Goal: Transaction & Acquisition: Purchase product/service

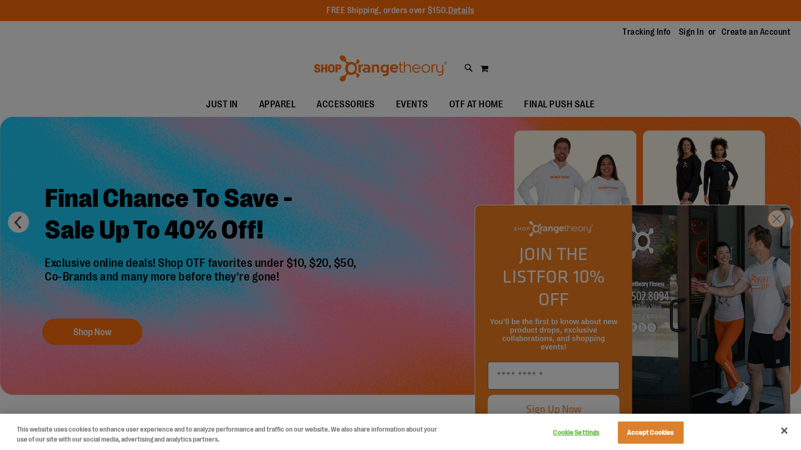
click at [776, 240] on div at bounding box center [400, 225] width 801 height 450
click at [647, 431] on button "Accept Cookies" at bounding box center [650, 433] width 66 height 22
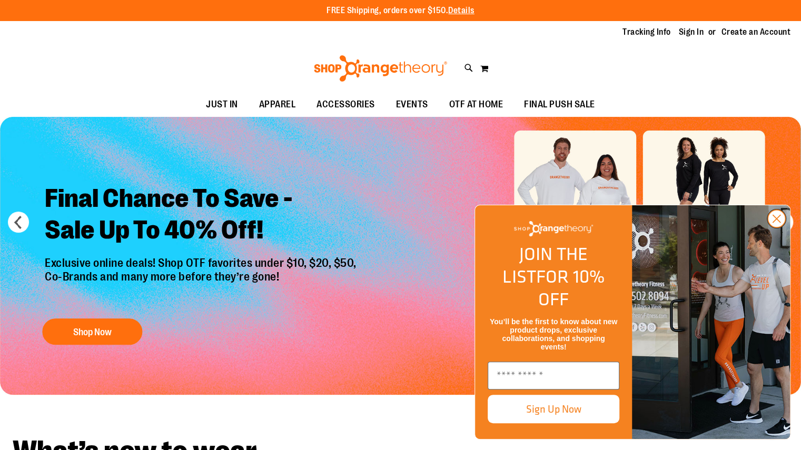
click at [772, 227] on circle "Close dialog" at bounding box center [775, 218] width 17 height 17
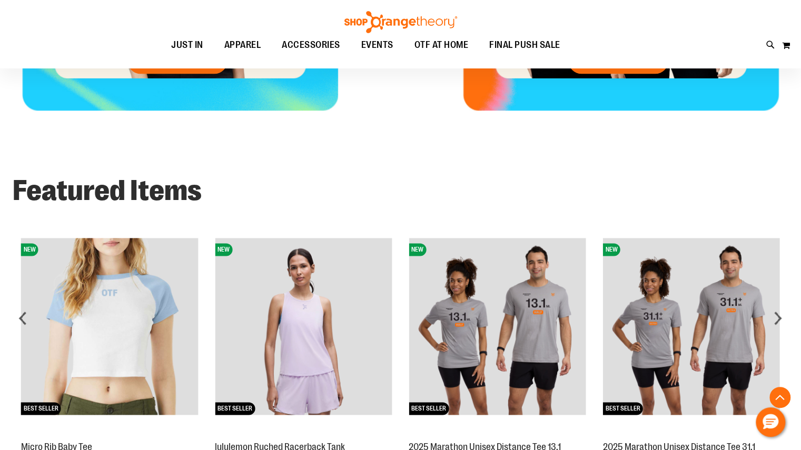
scroll to position [703, 0]
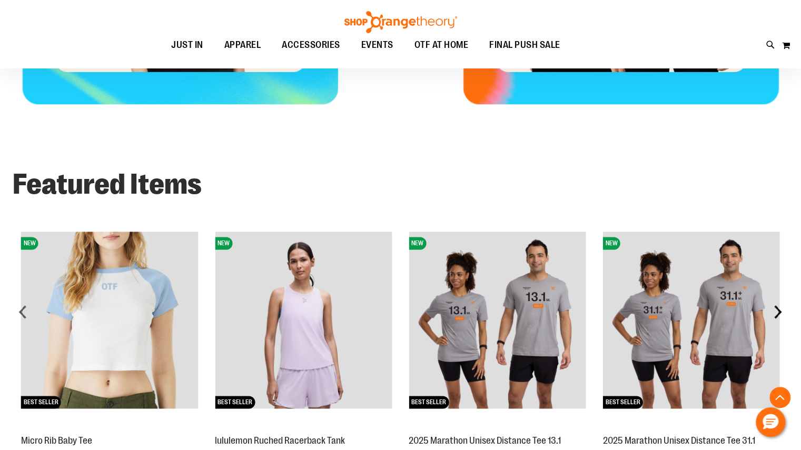
click at [780, 312] on div "next" at bounding box center [777, 311] width 21 height 21
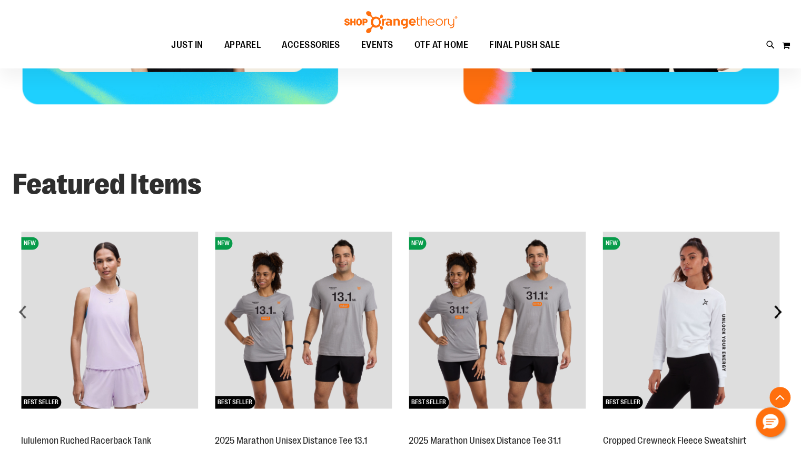
click at [780, 312] on div "next" at bounding box center [777, 311] width 21 height 21
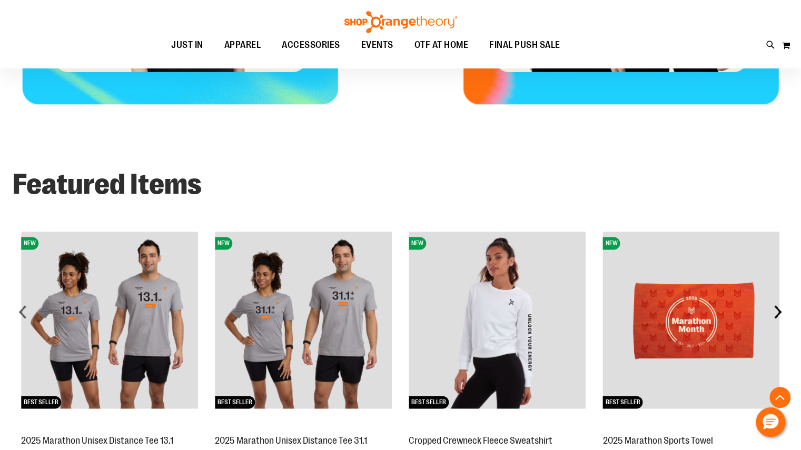
click at [780, 312] on div "next" at bounding box center [777, 311] width 21 height 21
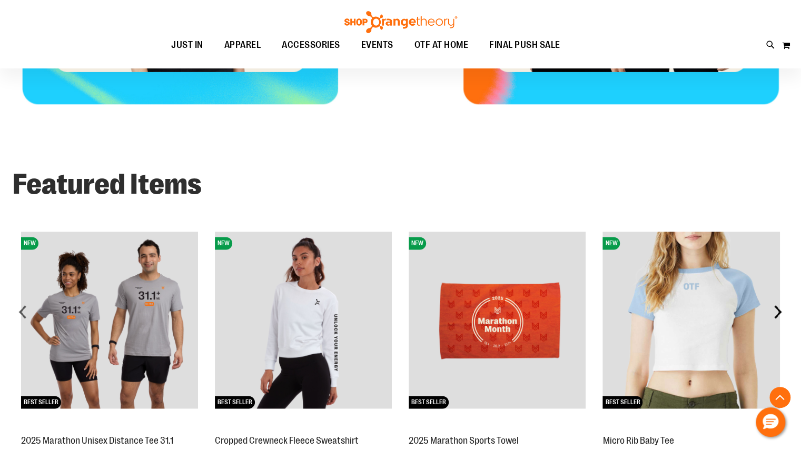
click at [780, 312] on div "next" at bounding box center [777, 311] width 21 height 21
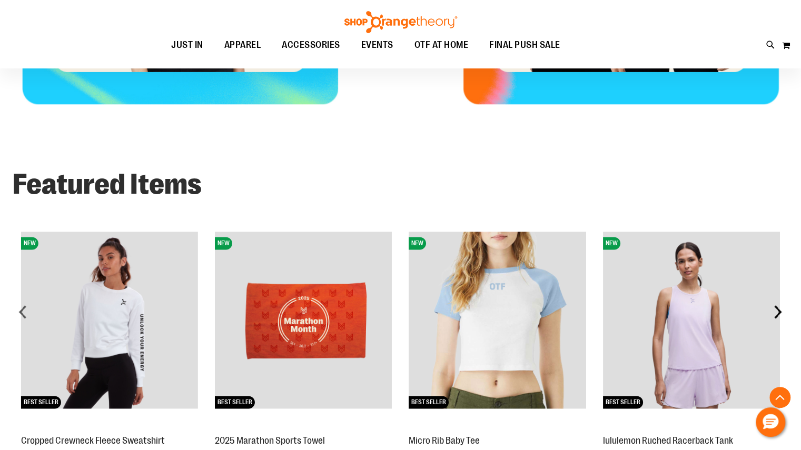
click at [780, 312] on div "next" at bounding box center [777, 311] width 21 height 21
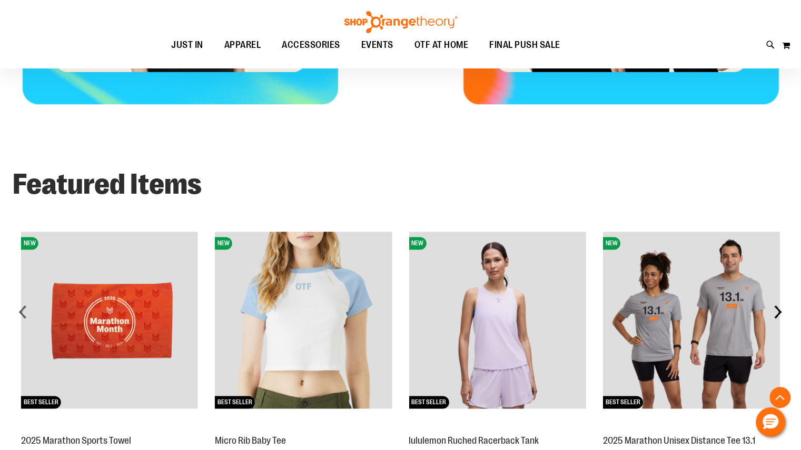
click at [780, 312] on div "next" at bounding box center [777, 311] width 21 height 21
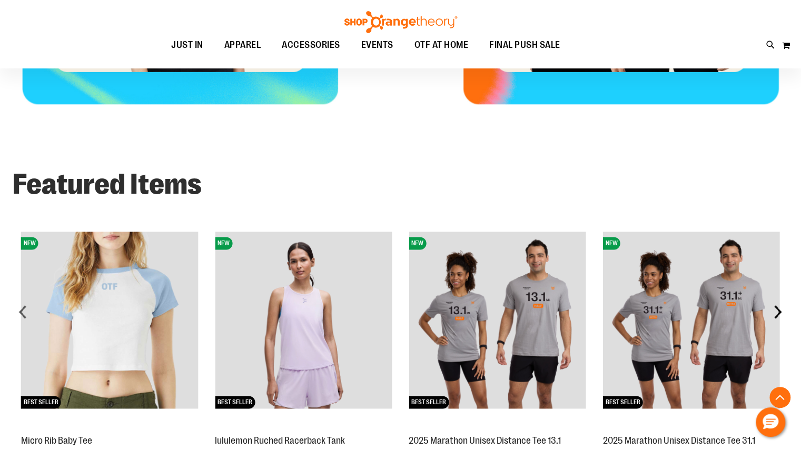
click at [780, 312] on div "next" at bounding box center [777, 311] width 21 height 21
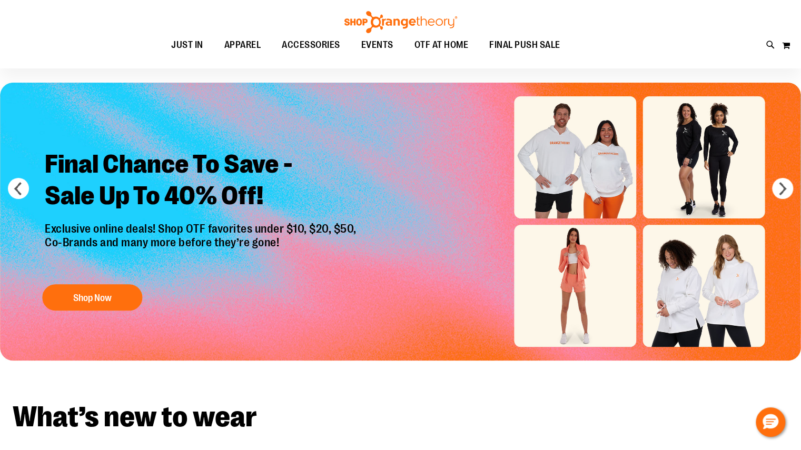
scroll to position [0, 0]
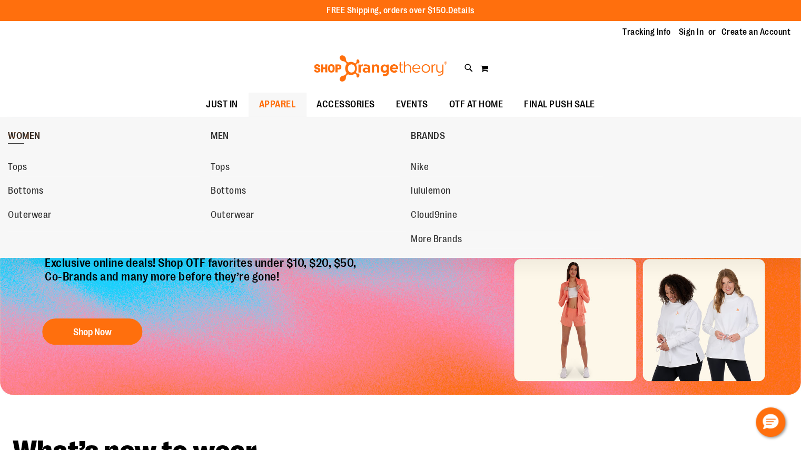
click at [24, 138] on span "WOMEN" at bounding box center [24, 137] width 33 height 13
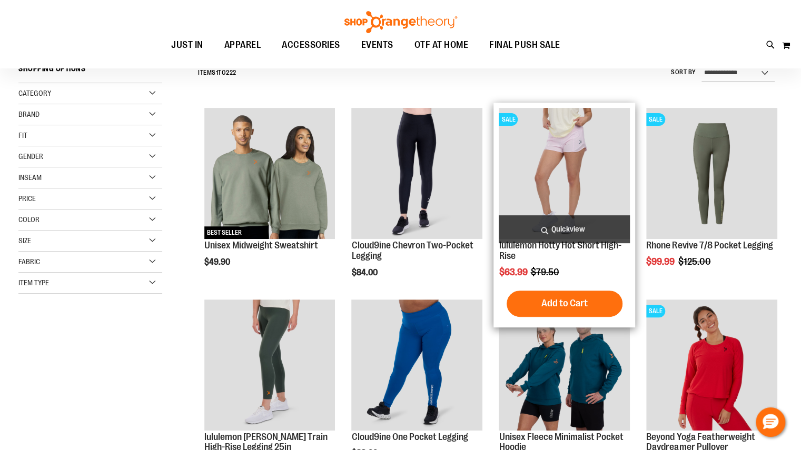
scroll to position [103, 0]
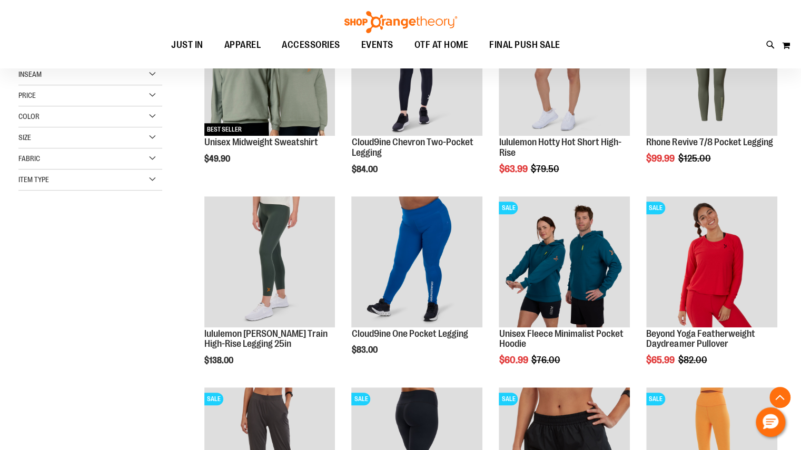
scroll to position [222, 0]
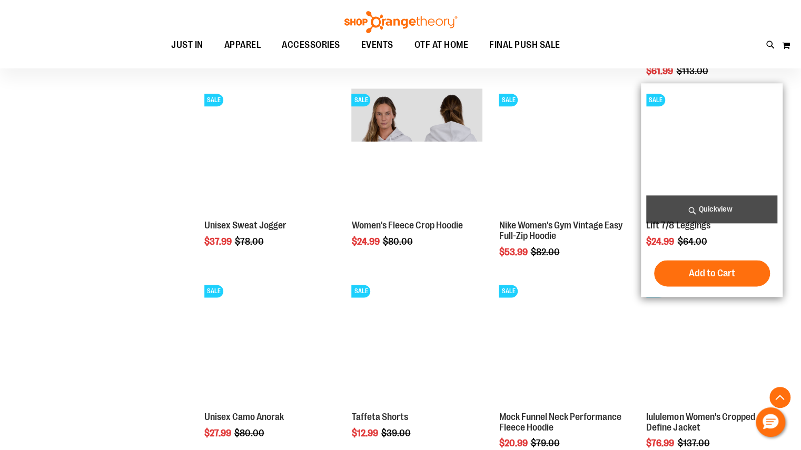
scroll to position [842, 0]
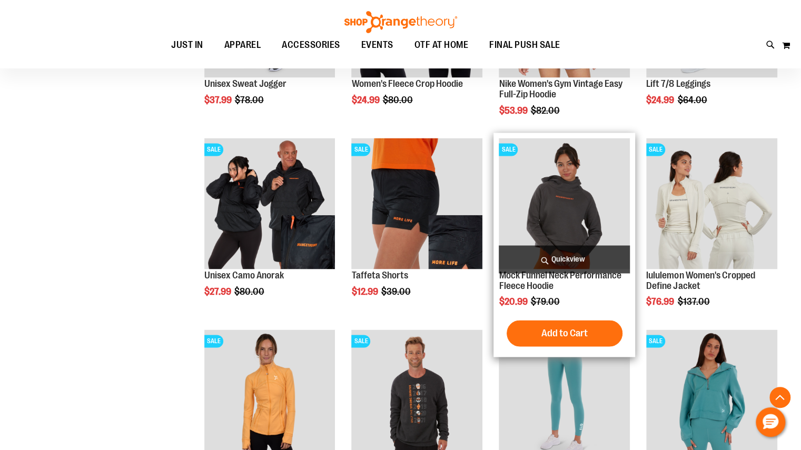
click at [562, 185] on img "product" at bounding box center [563, 203] width 131 height 131
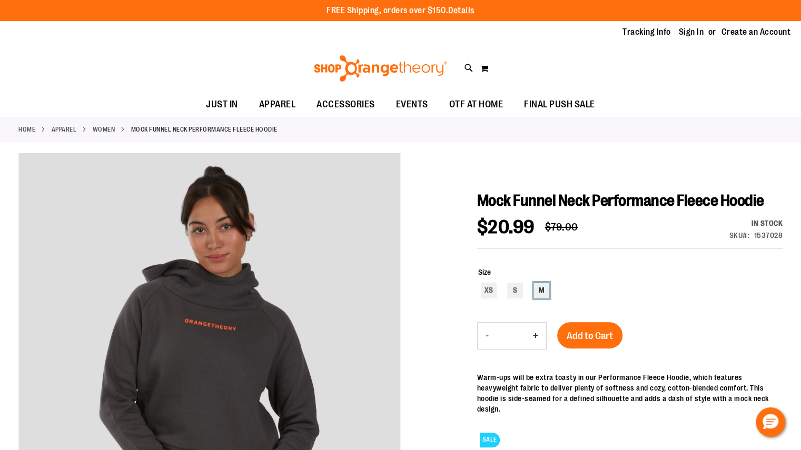
click at [543, 291] on div "M" at bounding box center [541, 291] width 16 height 16
type input "***"
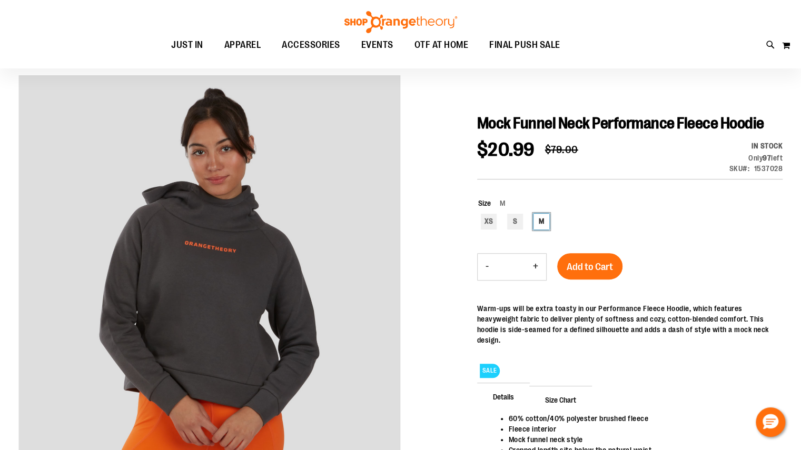
scroll to position [96, 0]
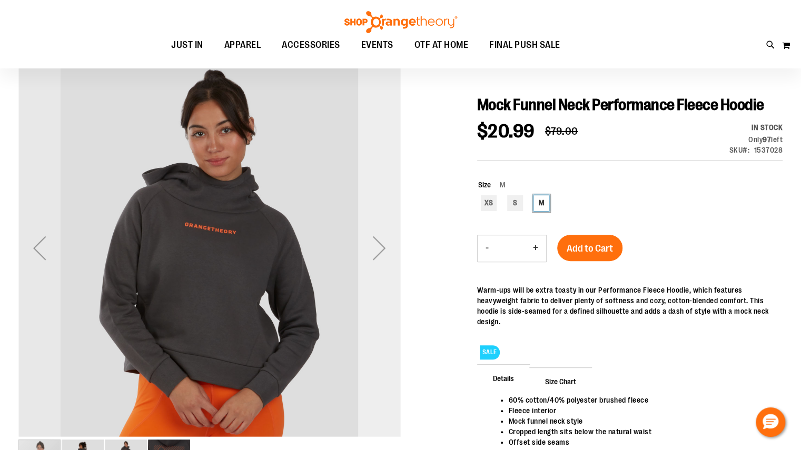
click at [370, 264] on div "Next" at bounding box center [379, 248] width 42 height 42
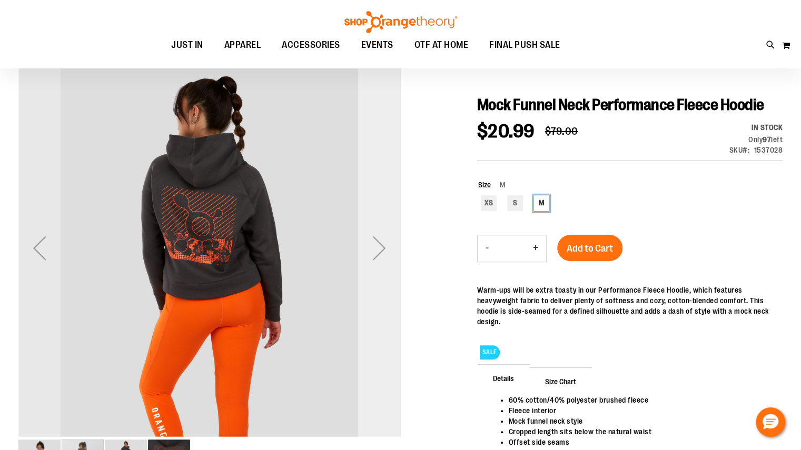
click at [370, 264] on div "Next" at bounding box center [379, 248] width 42 height 42
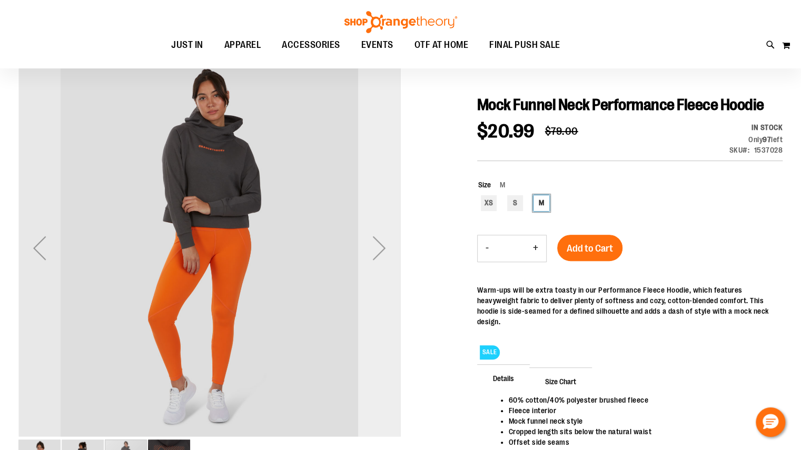
click at [370, 264] on div "Next" at bounding box center [379, 248] width 42 height 42
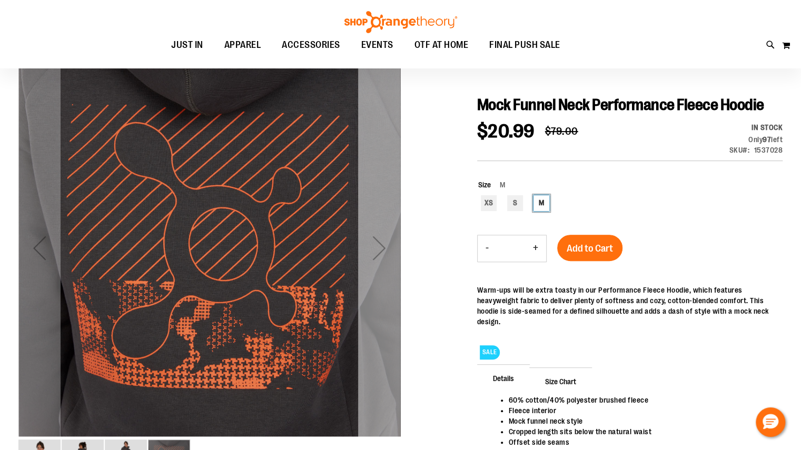
click at [370, 264] on div "Next" at bounding box center [379, 248] width 42 height 42
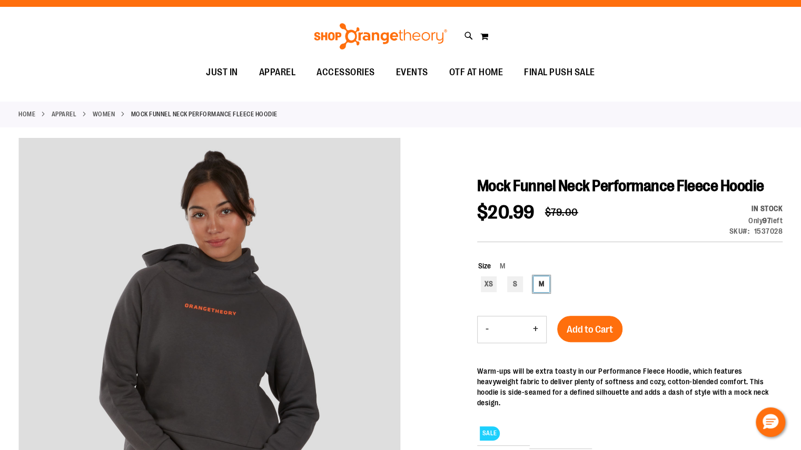
scroll to position [0, 0]
